Goal: Find specific page/section: Find specific page/section

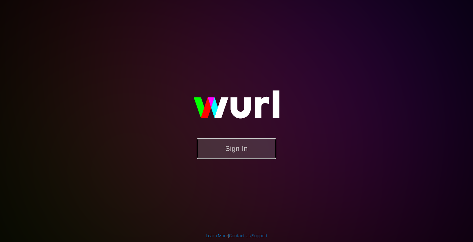
click at [233, 151] on button "Sign In" at bounding box center [236, 148] width 79 height 21
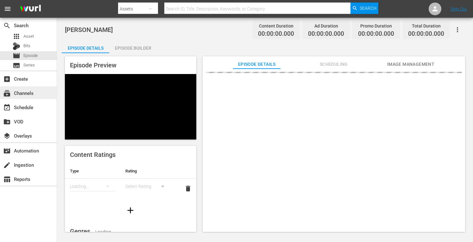
click at [36, 91] on div "subscriptions Channels" at bounding box center [28, 92] width 57 height 13
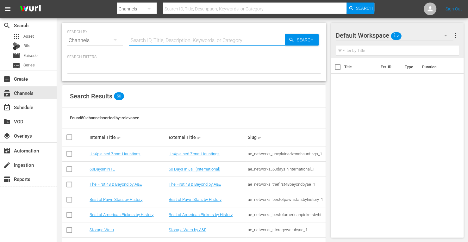
click at [152, 41] on input "text" at bounding box center [207, 40] width 156 height 15
type input "60 Days In"
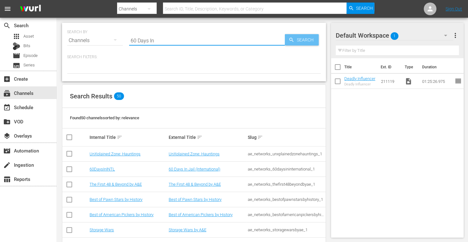
type input "60 Days In"
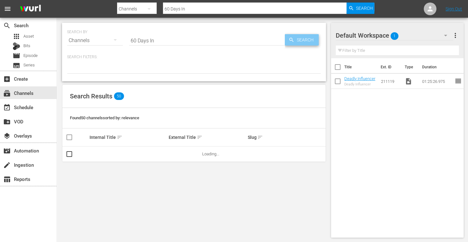
click at [301, 43] on span "Search" at bounding box center [306, 39] width 24 height 11
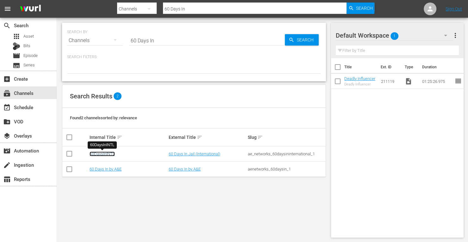
click at [100, 152] on link "60DaysInINTL" at bounding box center [102, 154] width 25 height 5
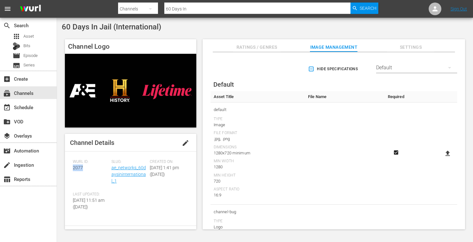
drag, startPoint x: 85, startPoint y: 168, endPoint x: 69, endPoint y: 172, distance: 16.6
click at [69, 172] on div "Channel Details edit [PERSON_NAME] ID: 2077 Slug: ae_networks_60daysininternati…" at bounding box center [130, 182] width 131 height 96
copy span "2077"
drag, startPoint x: 131, startPoint y: 183, endPoint x: 110, endPoint y: 169, distance: 24.8
click at [111, 169] on div "Slug: ae_networks_60daysininternational_1" at bounding box center [130, 175] width 39 height 33
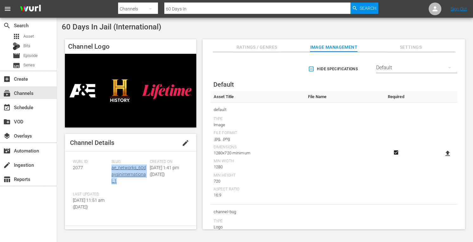
copy link "ae_networks_60daysininternational_1"
